Goal: Task Accomplishment & Management: Use online tool/utility

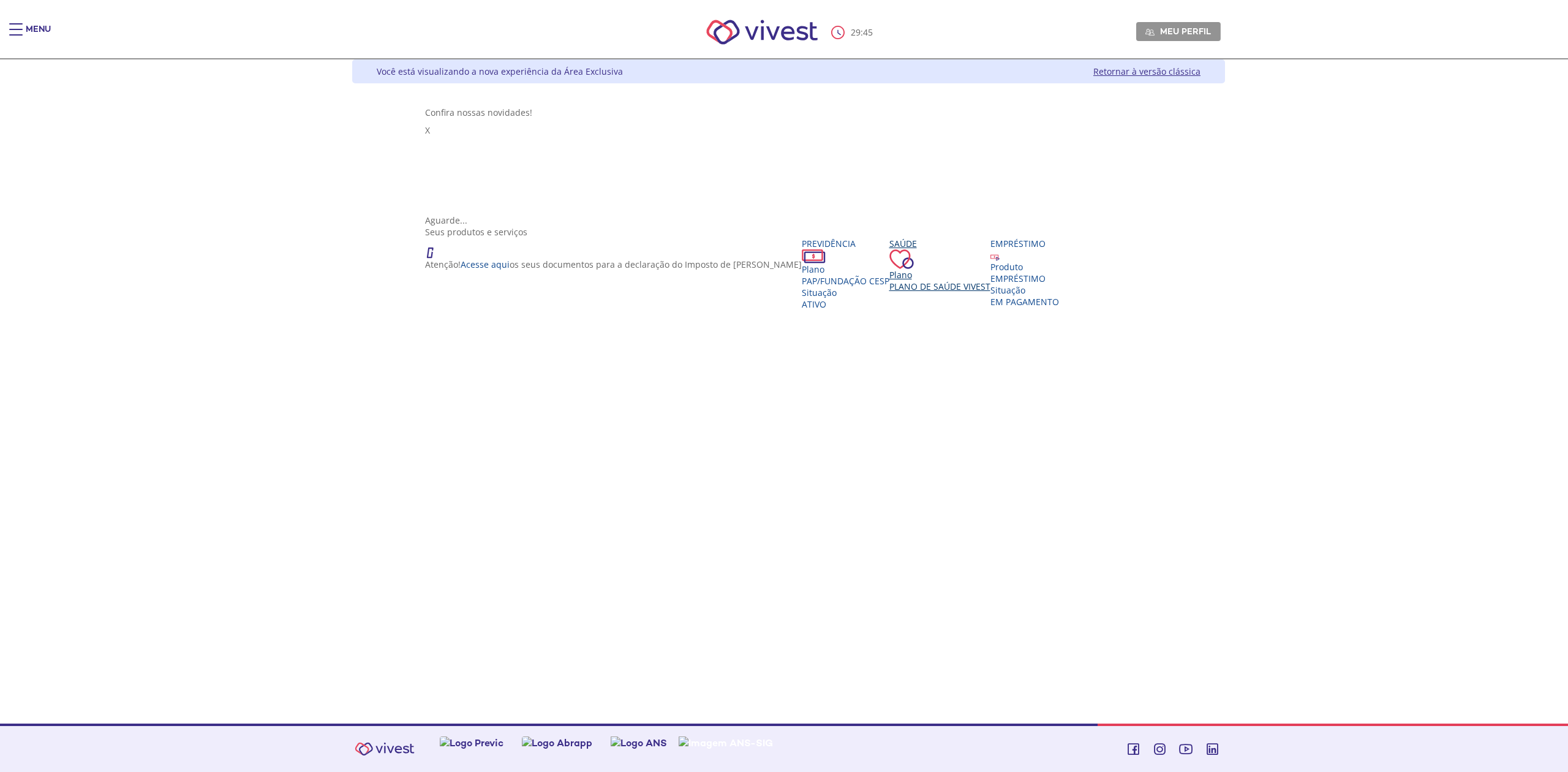
click at [889, 281] on span "Plano de Saúde VIVEST" at bounding box center [939, 286] width 101 height 12
click at [889, 292] on span "Plano de Saúde VIVEST" at bounding box center [939, 286] width 101 height 12
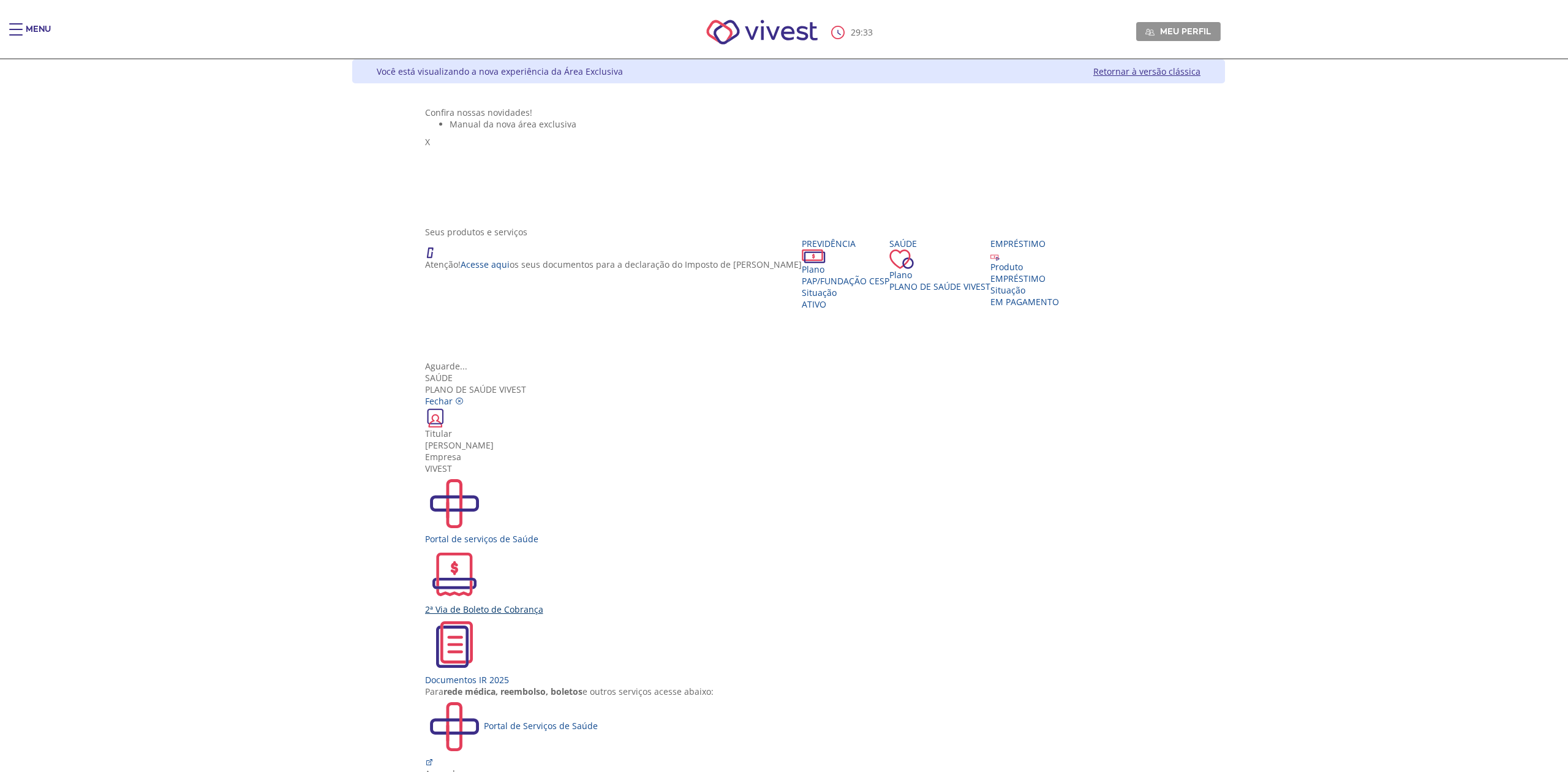
click at [714, 545] on div "2ª Via de Boleto de Cobrança" at bounding box center [788, 580] width 727 height 70
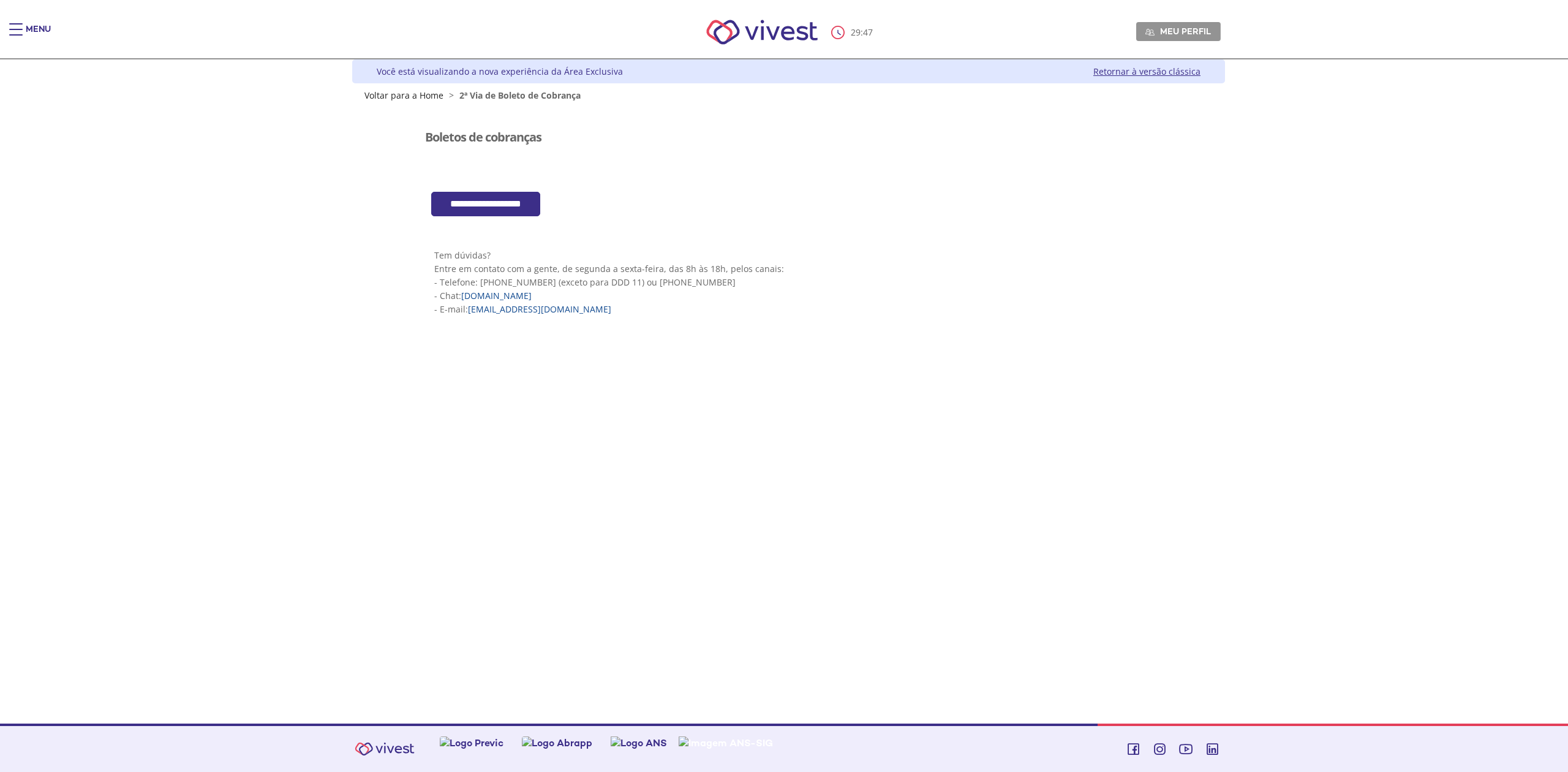
click at [511, 197] on input "**********" at bounding box center [486, 204] width 109 height 25
